Goal: Task Accomplishment & Management: Complete application form

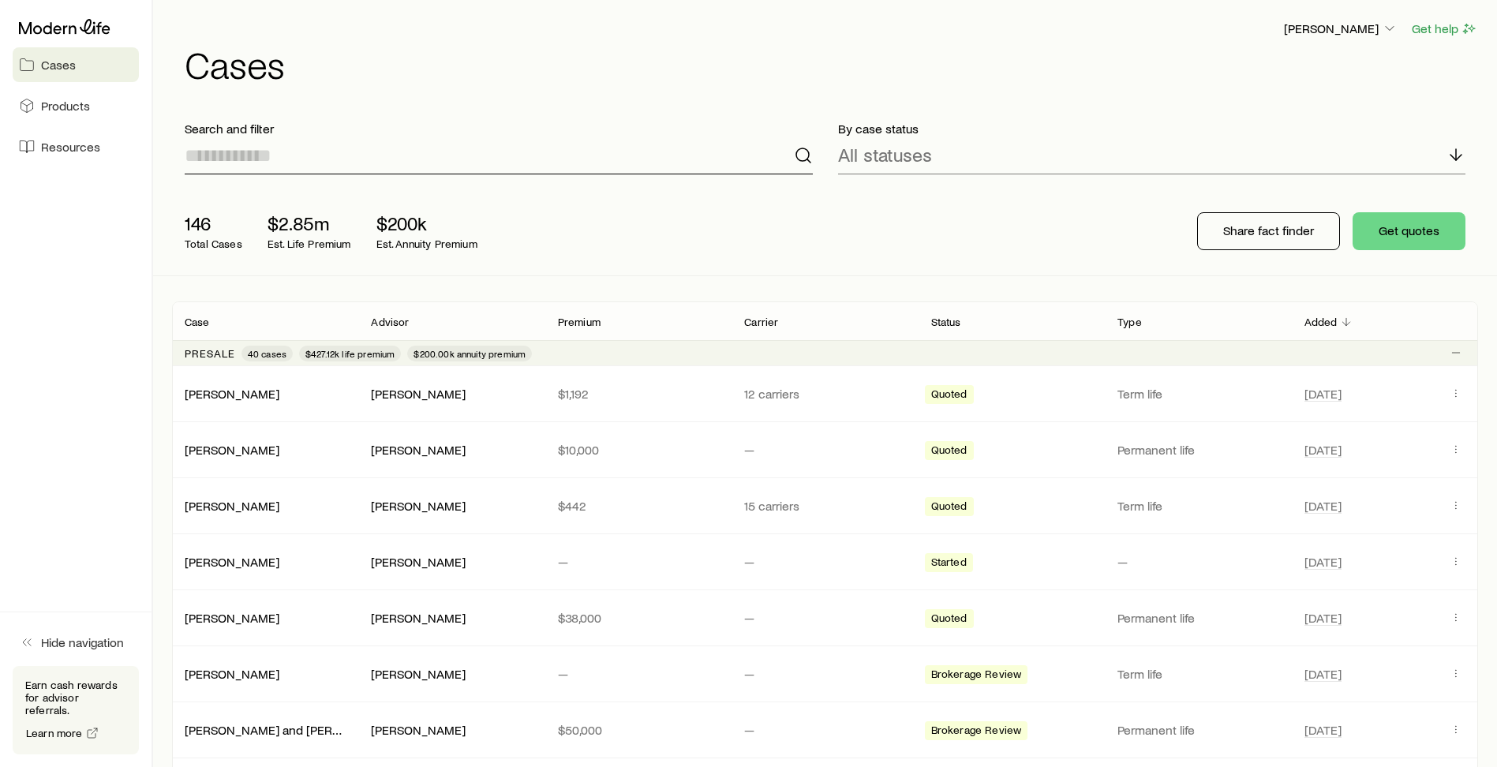
click at [261, 164] on input at bounding box center [499, 155] width 628 height 38
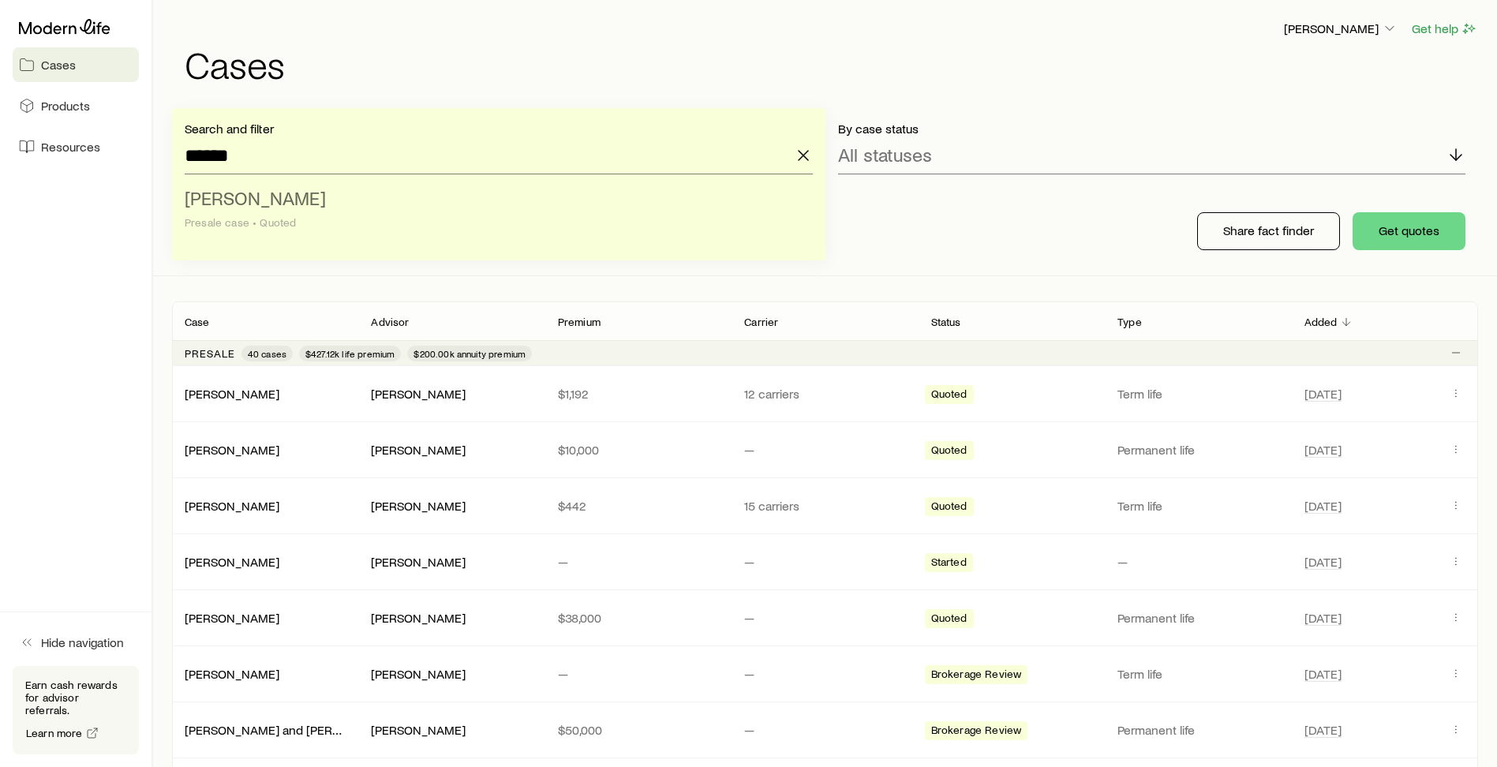
click at [278, 197] on span "[PERSON_NAME]" at bounding box center [255, 197] width 141 height 23
type input "**********"
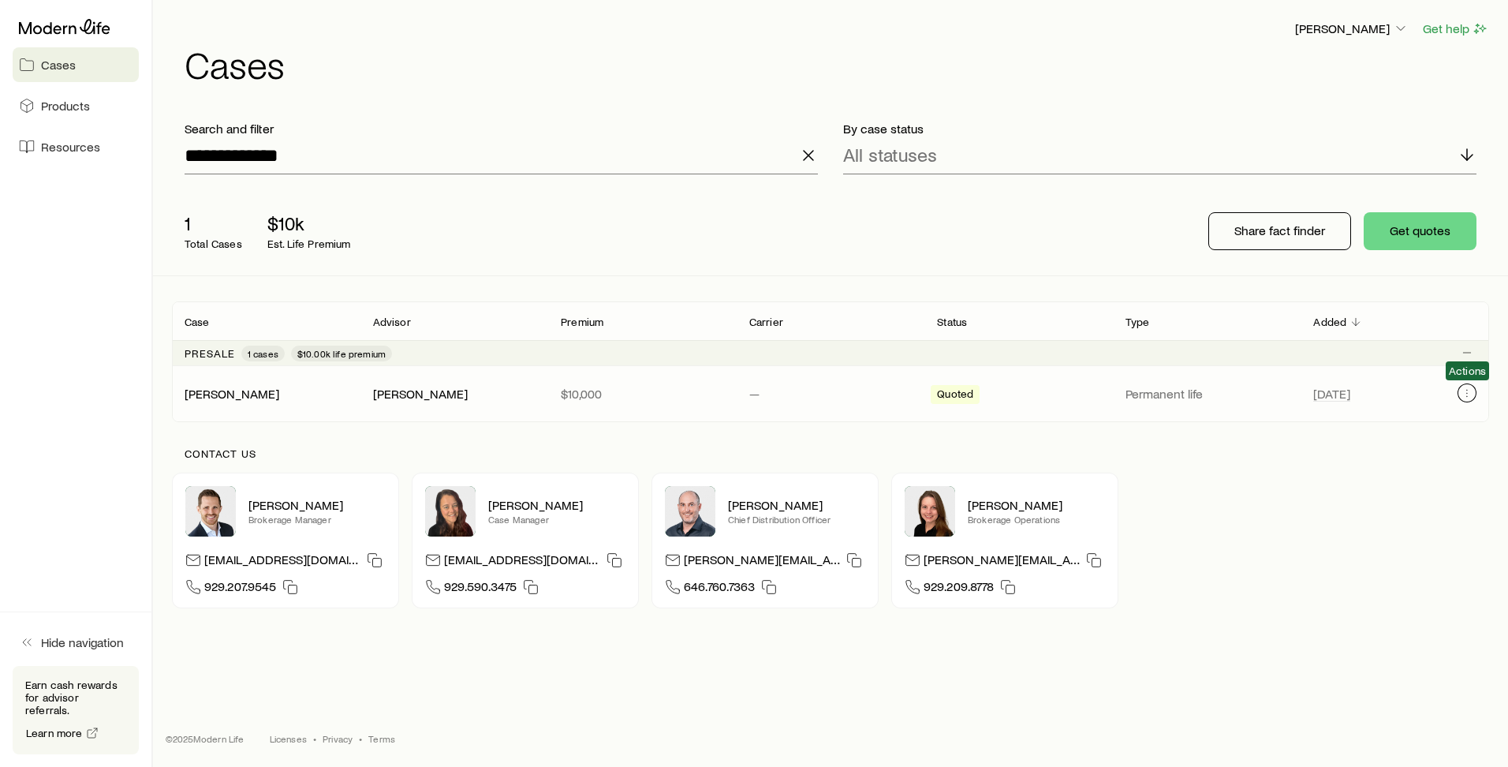
click at [1469, 397] on icon "Client cases" at bounding box center [1467, 393] width 13 height 13
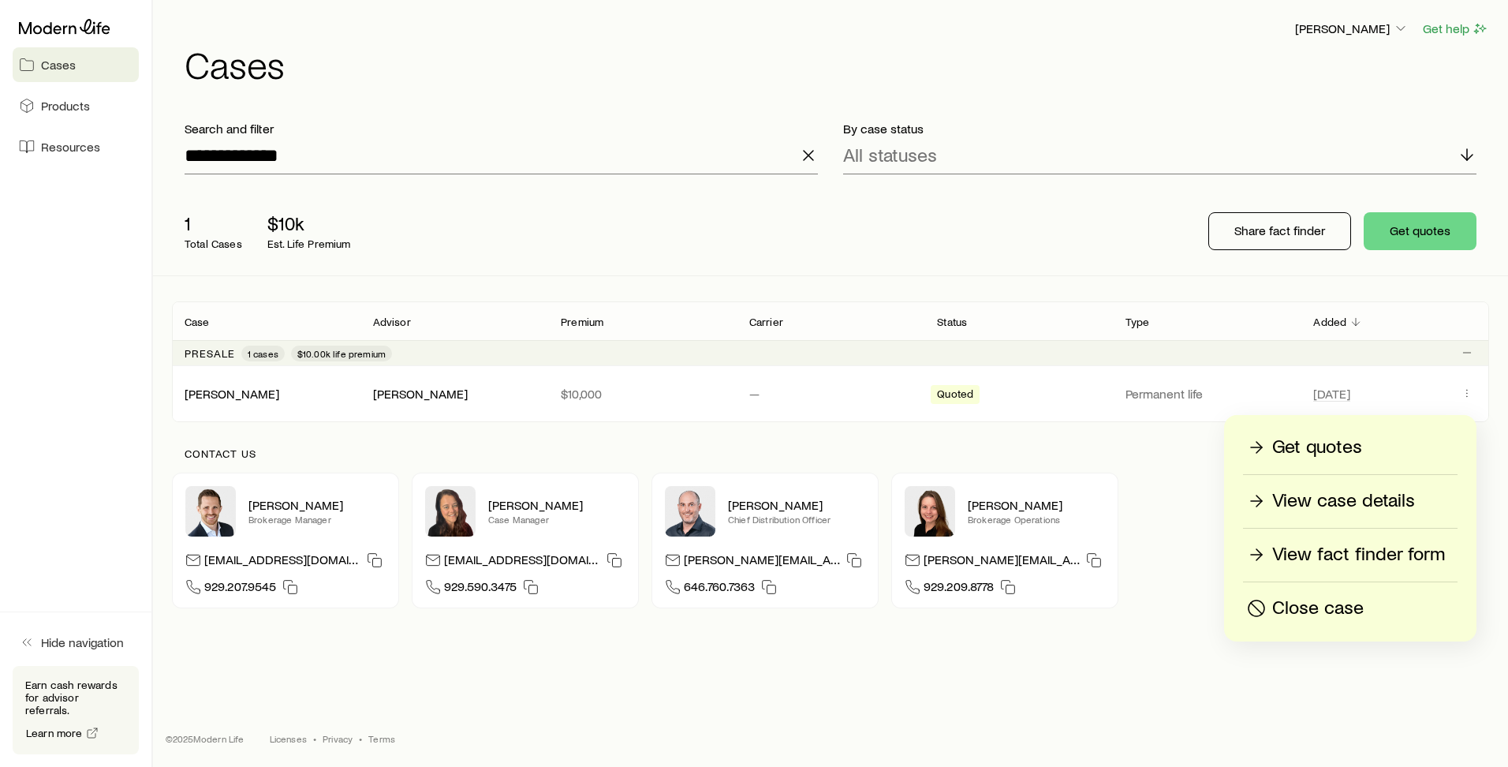
click at [1341, 549] on p "View fact finder form" at bounding box center [1358, 554] width 173 height 25
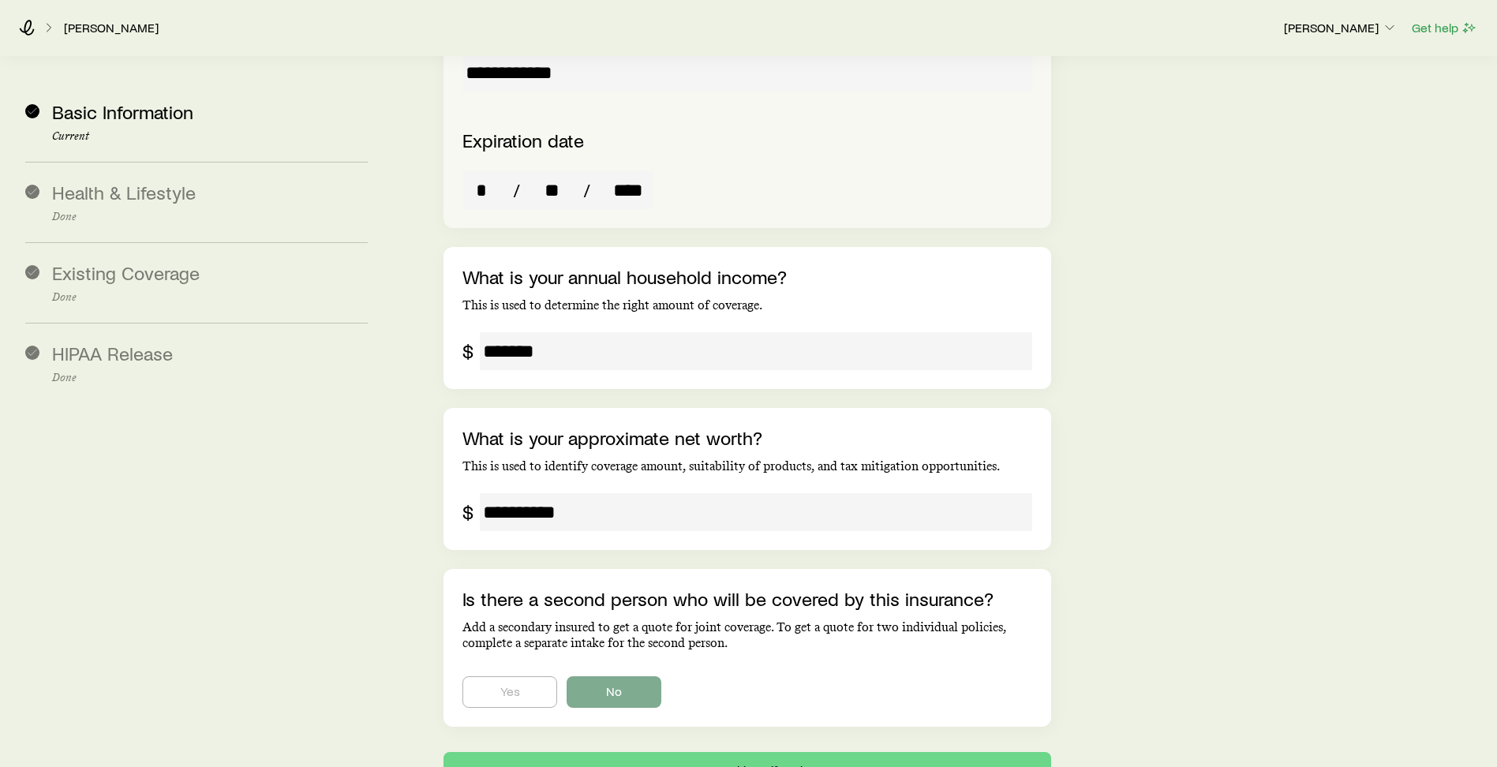
scroll to position [3118, 0]
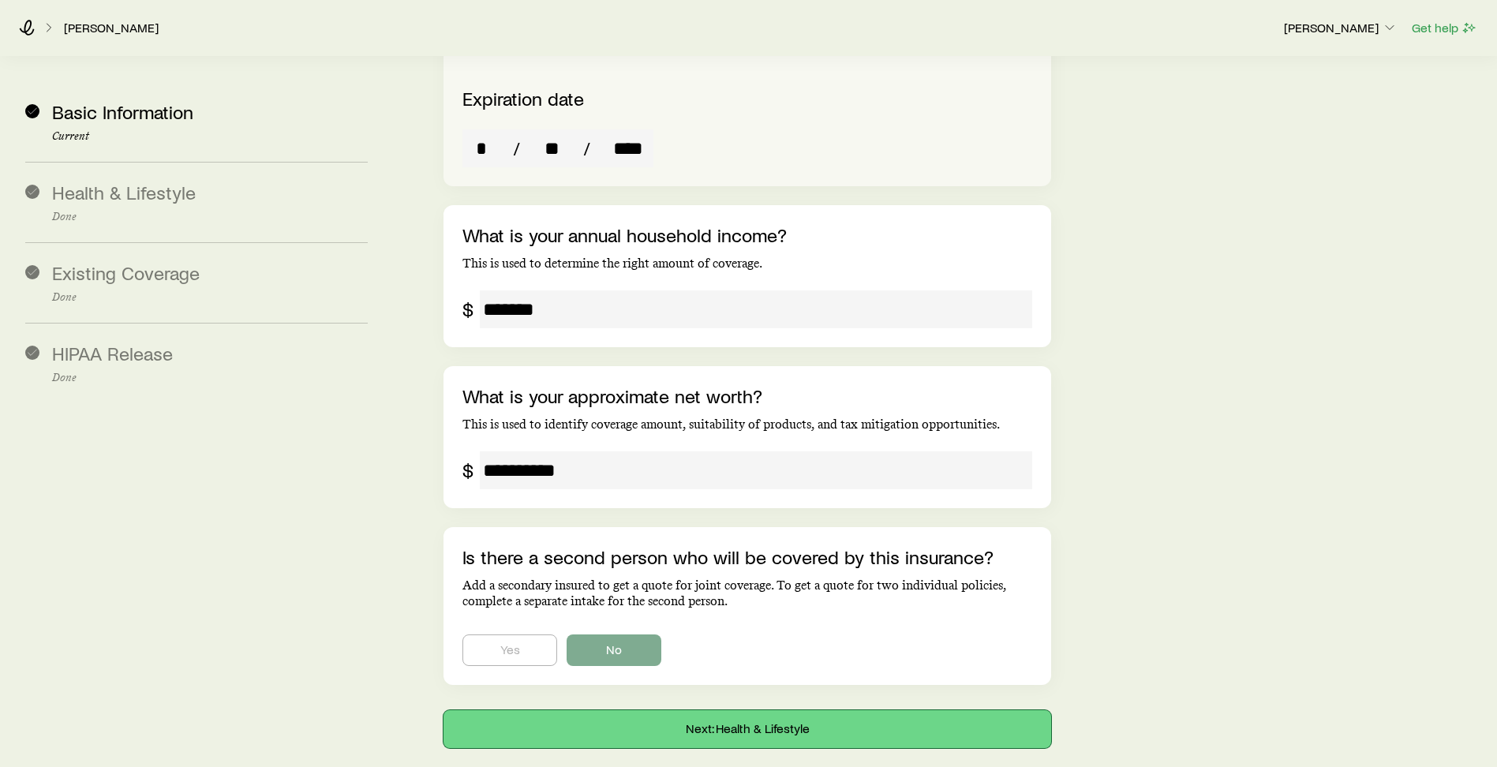
click at [739, 710] on button "Next: Health & Lifestyle" at bounding box center [746, 729] width 607 height 38
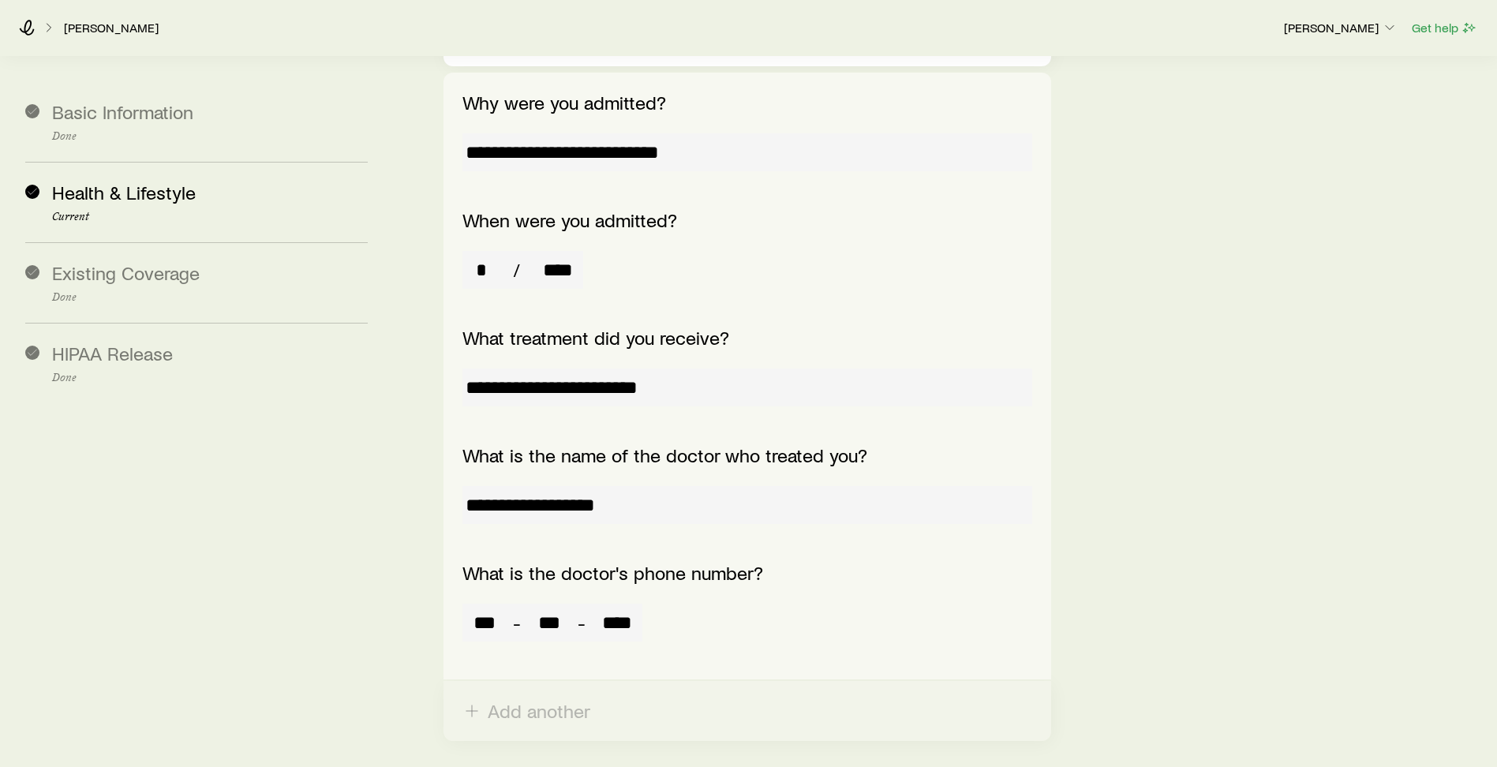
scroll to position [13412, 0]
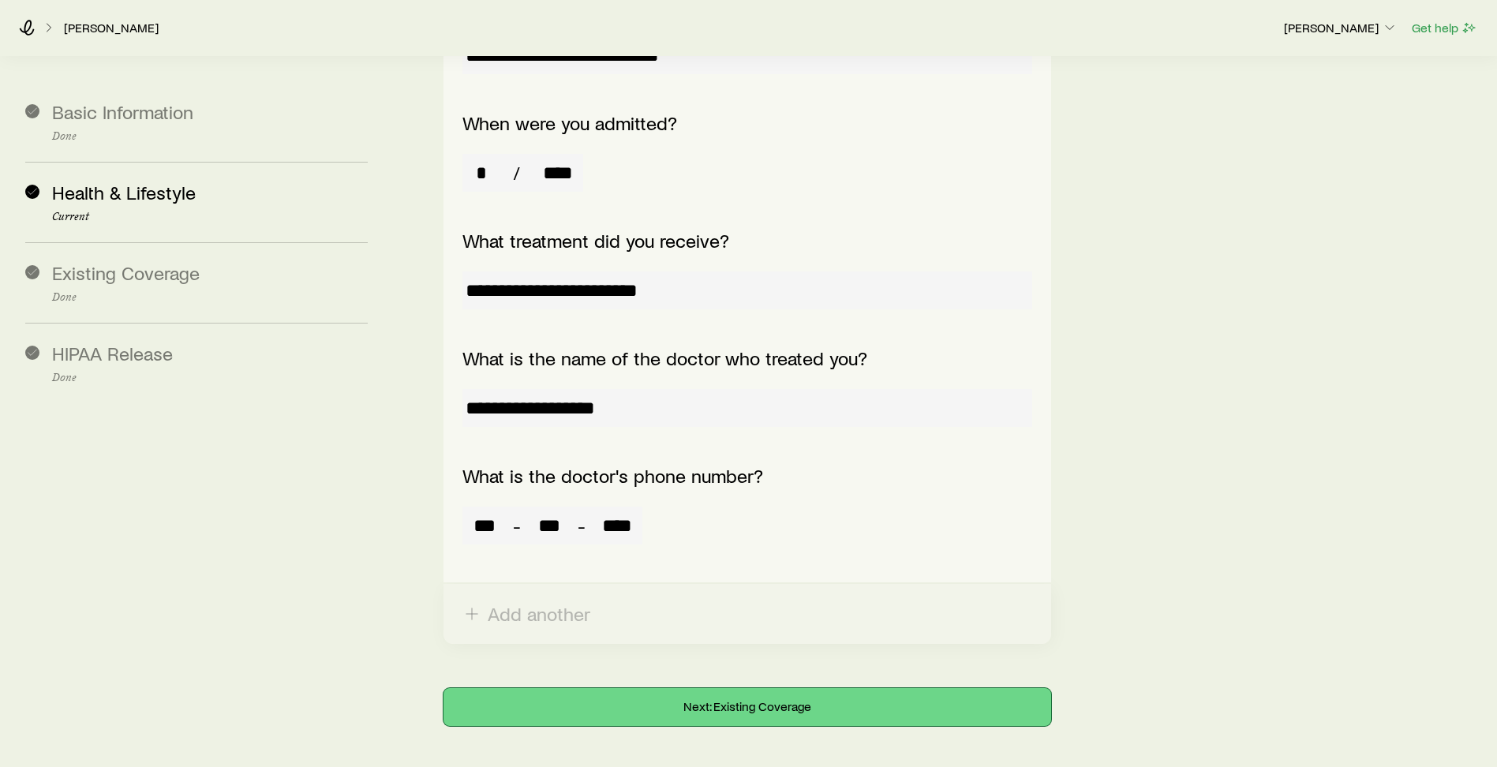
click at [660, 688] on button "Next: Existing Coverage" at bounding box center [746, 707] width 607 height 38
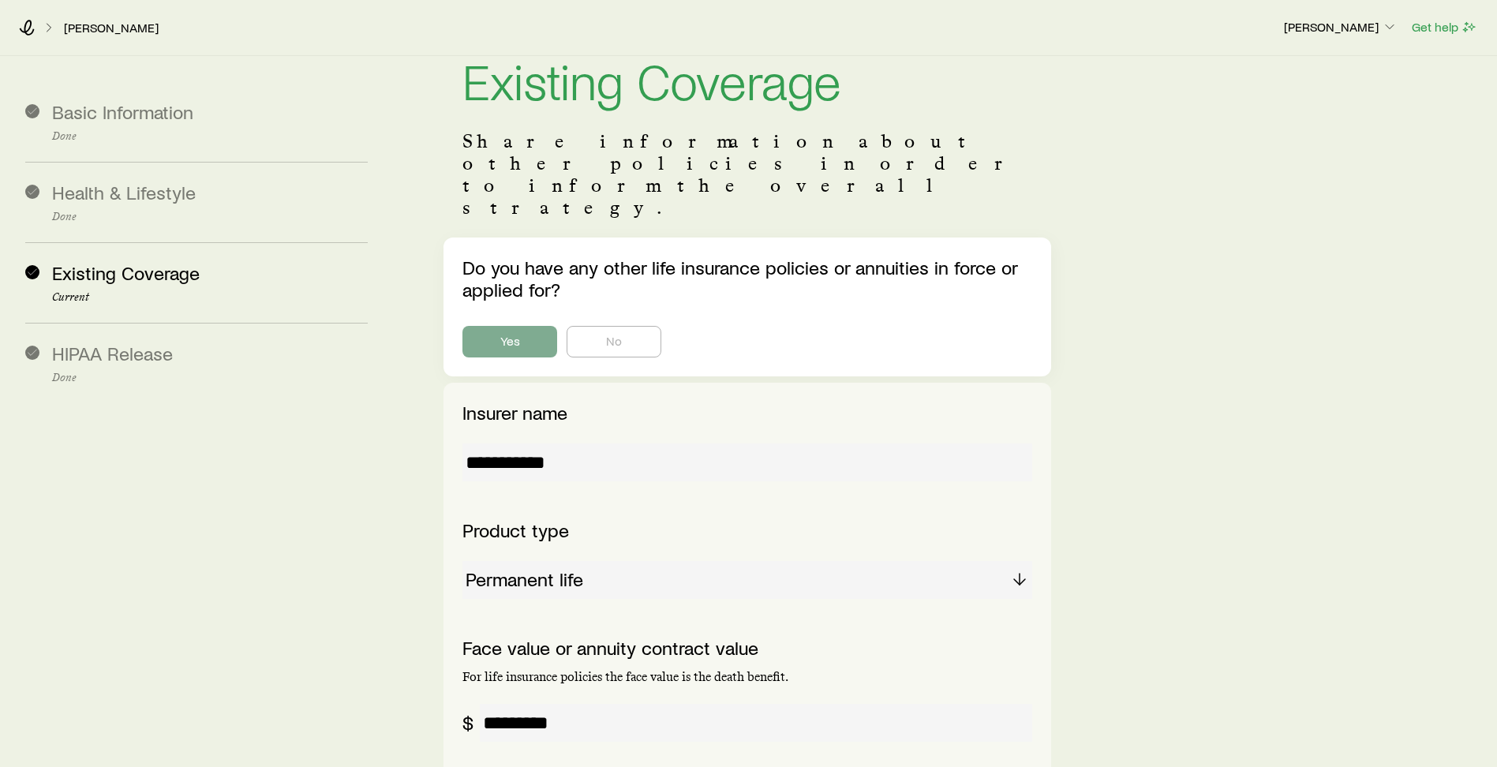
scroll to position [0, 0]
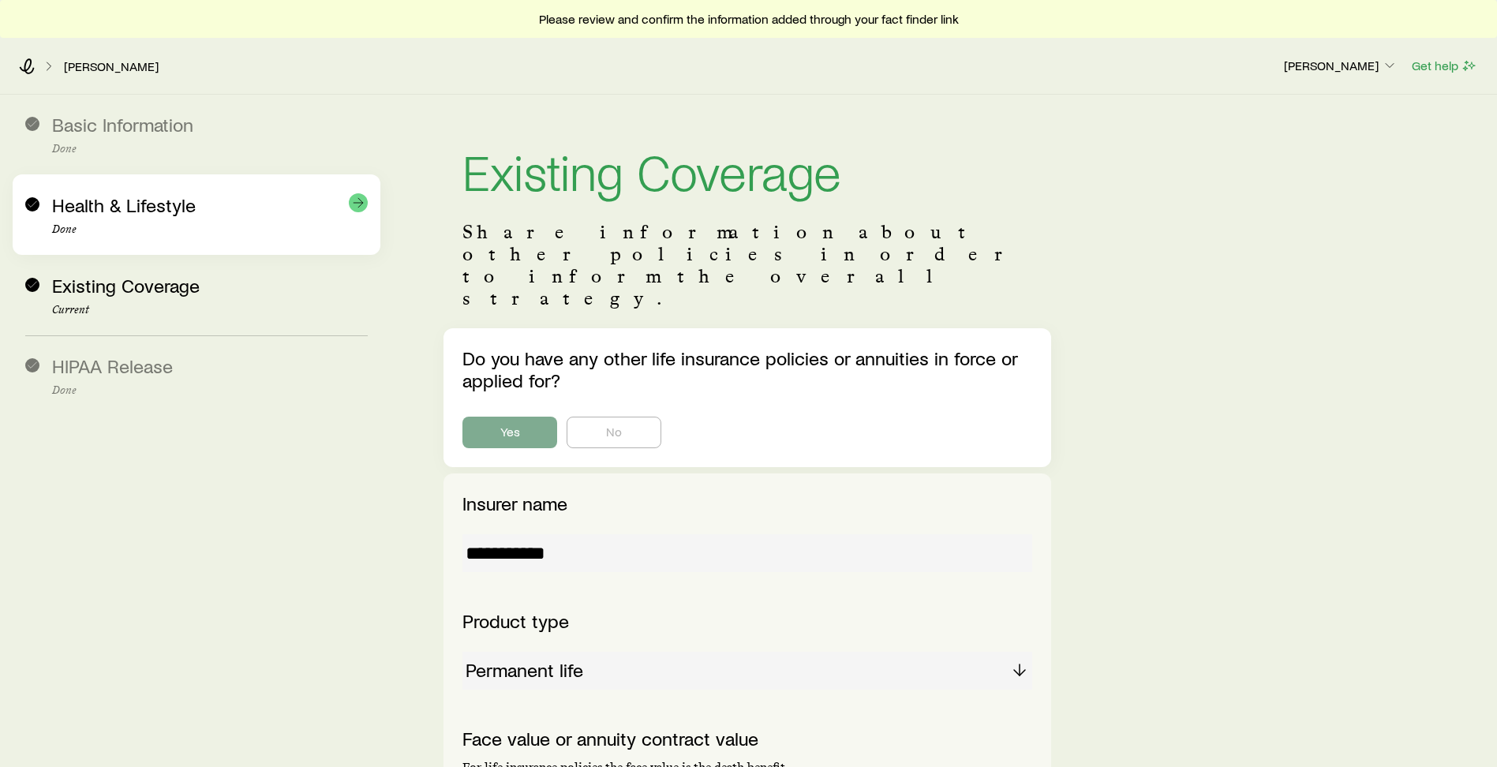
click at [136, 223] on p "Done" at bounding box center [210, 229] width 316 height 13
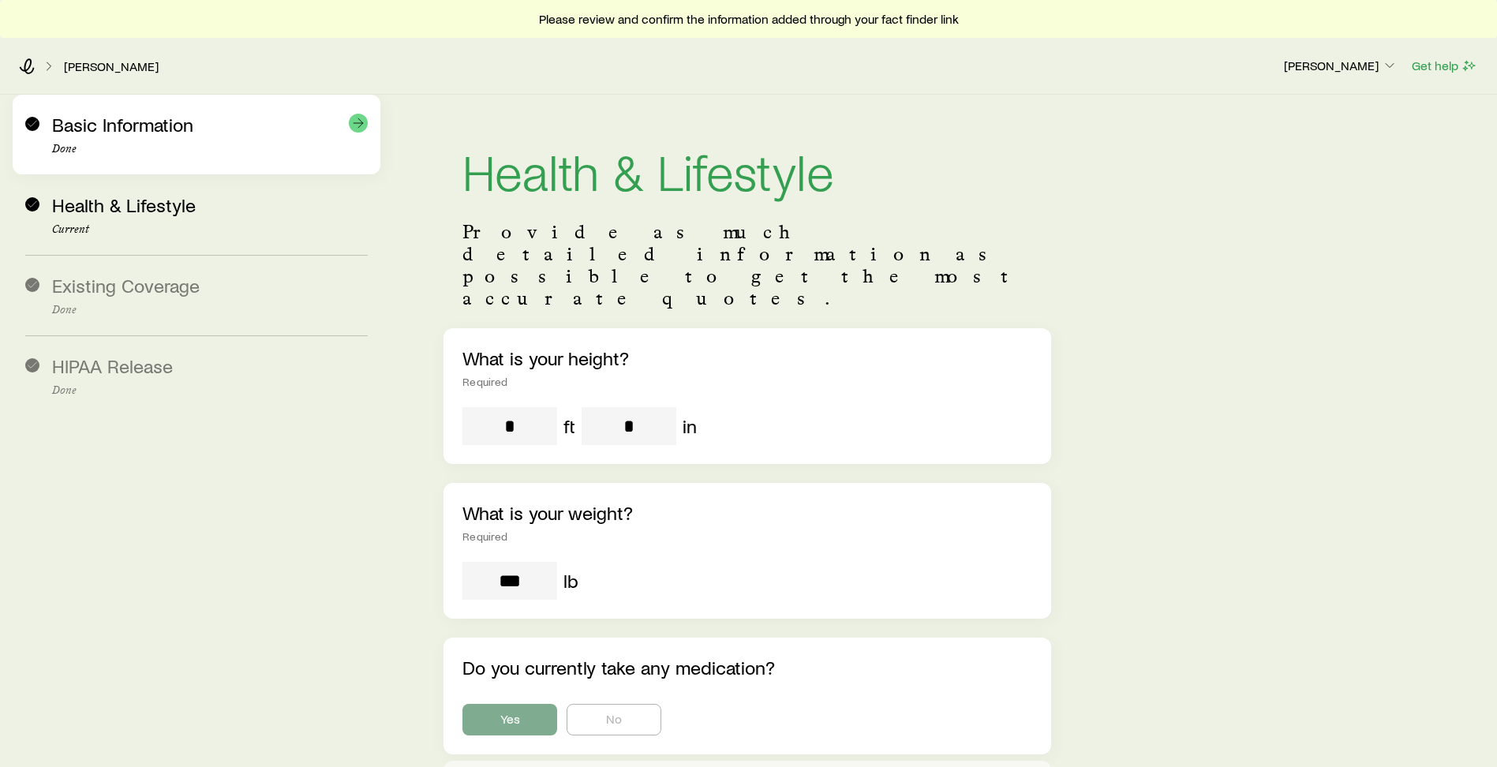
click at [149, 133] on span "Basic Information" at bounding box center [122, 124] width 141 height 23
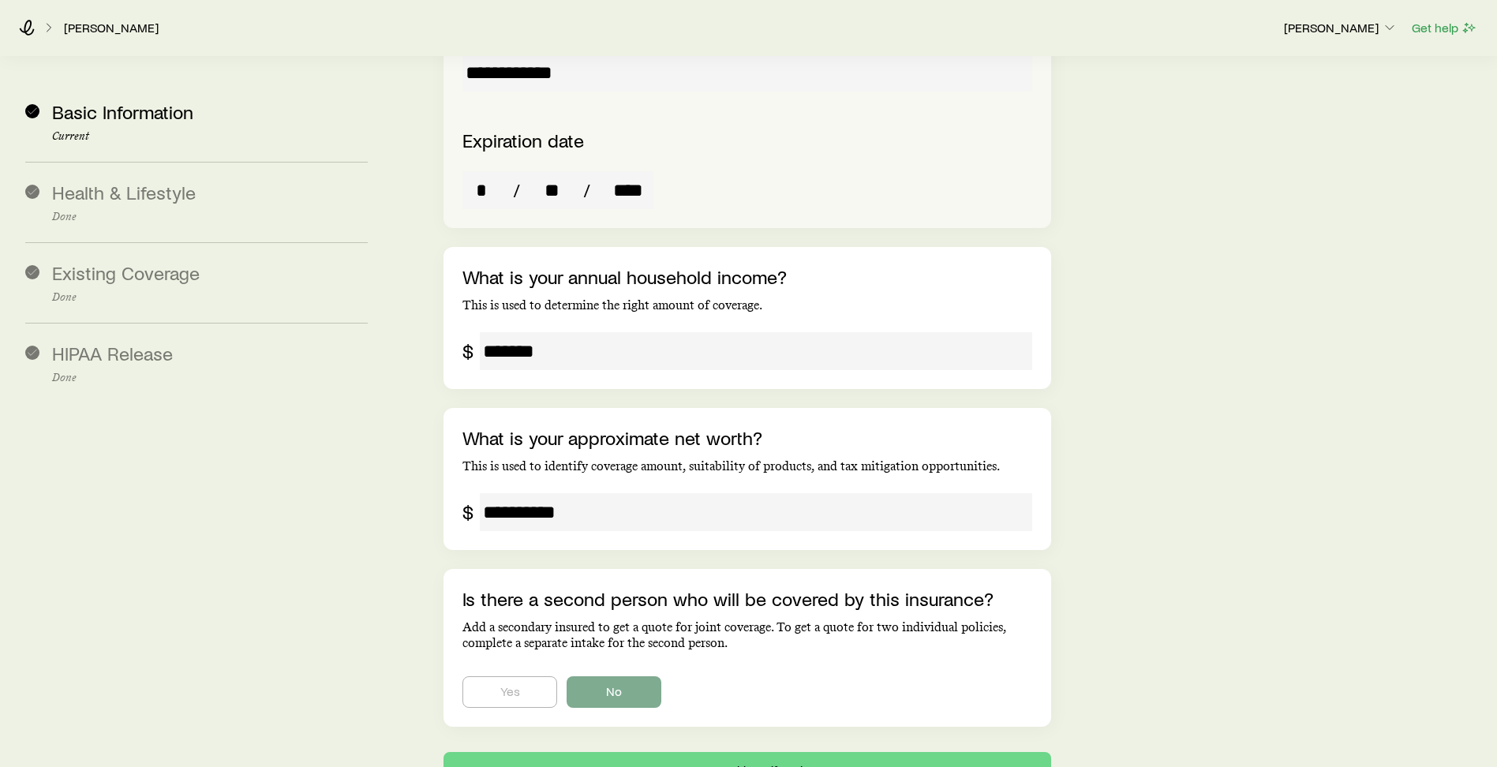
scroll to position [3118, 0]
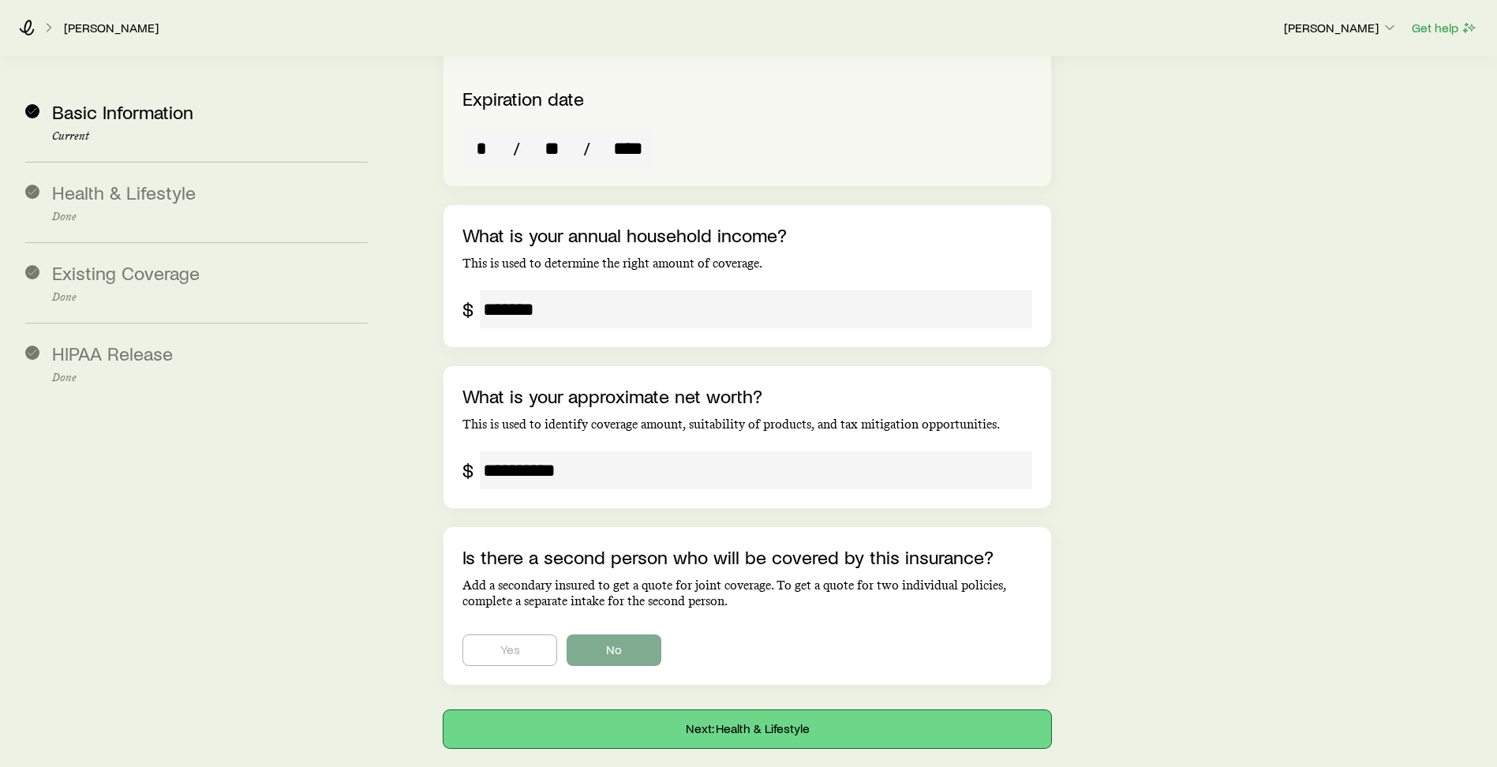
click at [718, 710] on button "Next: Health & Lifestyle" at bounding box center [746, 729] width 607 height 38
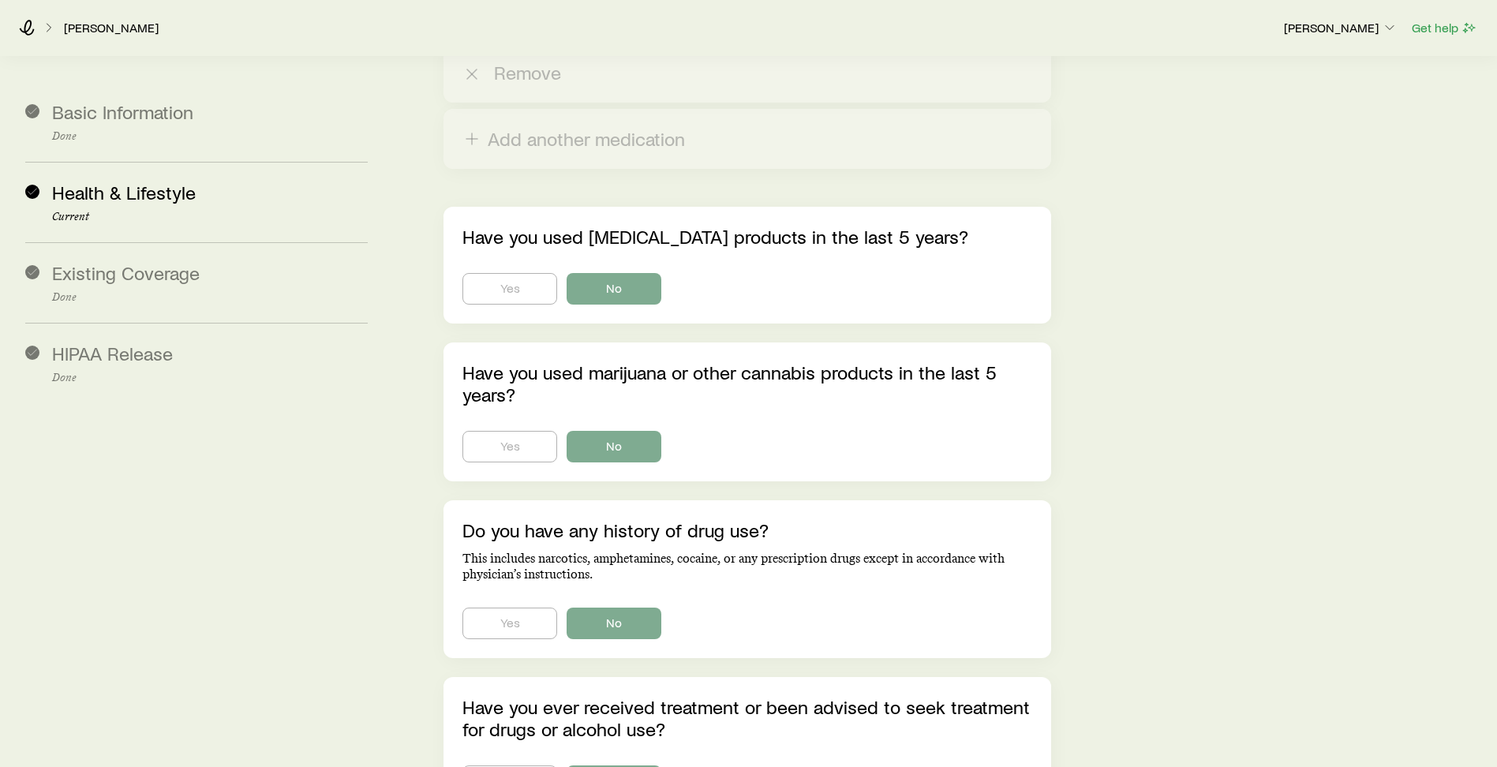
scroll to position [4654, 0]
